Goal: Task Accomplishment & Management: Manage account settings

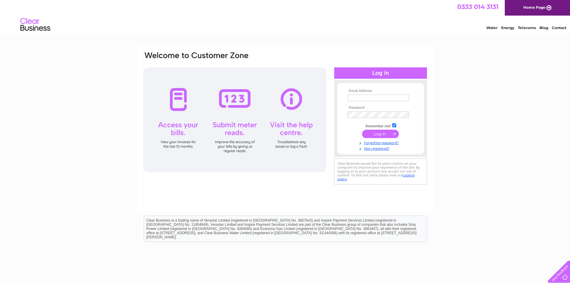
type input "[PERSON_NAME][EMAIL_ADDRESS][DOMAIN_NAME]"
click at [388, 136] on input "submit" at bounding box center [380, 134] width 37 height 8
click at [391, 132] on input "submit" at bounding box center [380, 134] width 37 height 8
